Goal: Task Accomplishment & Management: Manage account settings

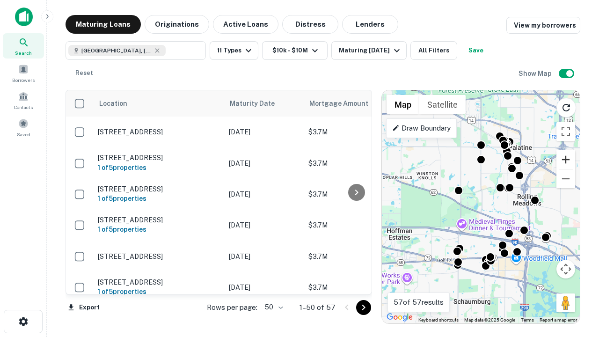
click at [566, 160] on button "Zoom in" at bounding box center [565, 159] width 19 height 19
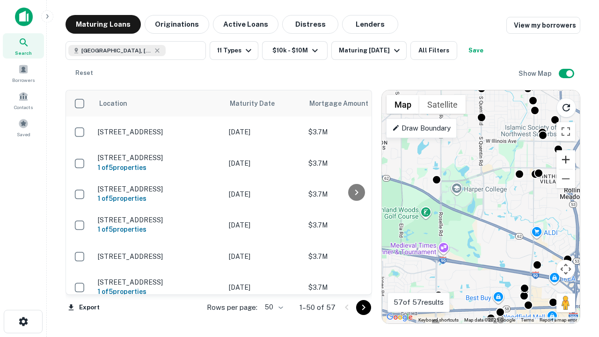
click at [566, 160] on button "Zoom in" at bounding box center [565, 159] width 19 height 19
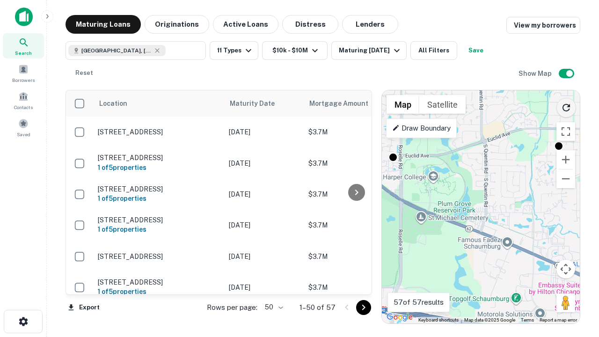
click at [566, 106] on icon "Reload search area" at bounding box center [566, 107] width 11 height 11
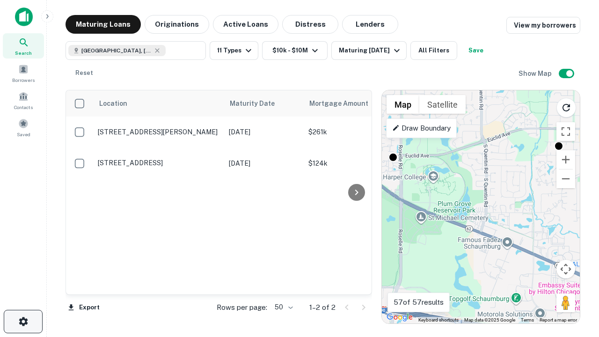
click at [23, 321] on icon "button" at bounding box center [23, 321] width 11 height 11
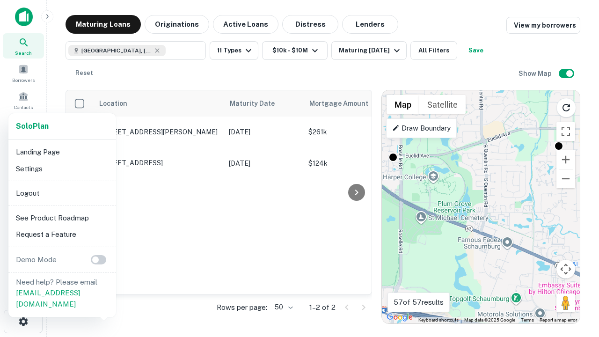
click at [62, 193] on li "Logout" at bounding box center [62, 193] width 100 height 17
